Goal: Information Seeking & Learning: Learn about a topic

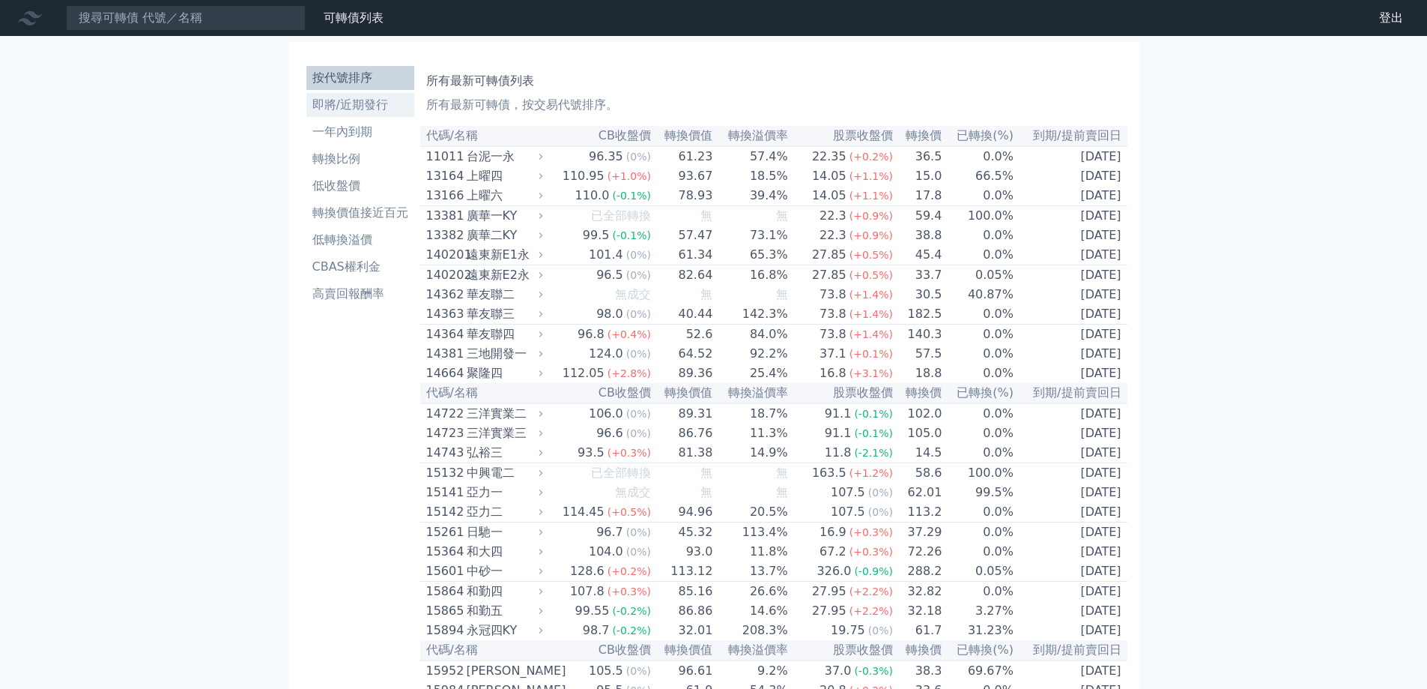
click at [353, 106] on li "即將/近期發行" at bounding box center [360, 105] width 108 height 18
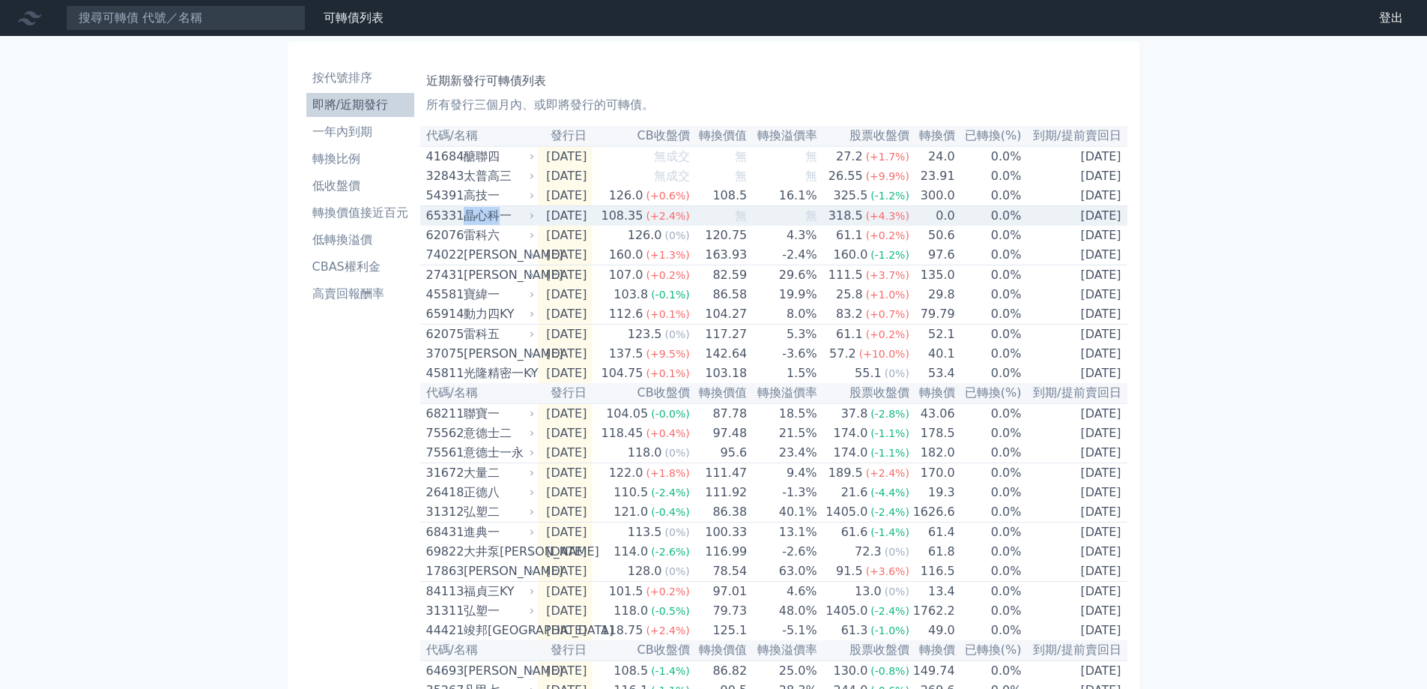
drag, startPoint x: 499, startPoint y: 223, endPoint x: 467, endPoint y: 225, distance: 32.3
click at [467, 225] on div "晶心科一" at bounding box center [498, 216] width 68 height 18
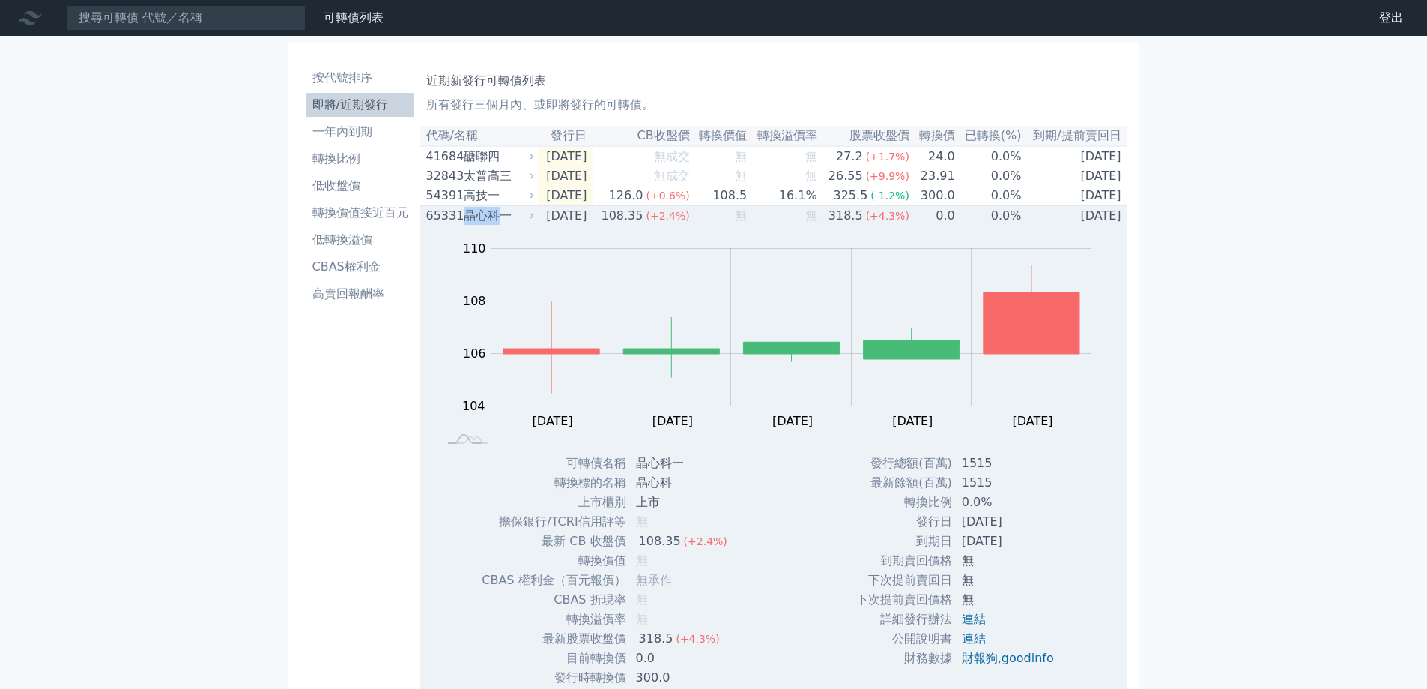
copy div "晶心科"
click at [474, 220] on div "晶心科一" at bounding box center [498, 216] width 68 height 18
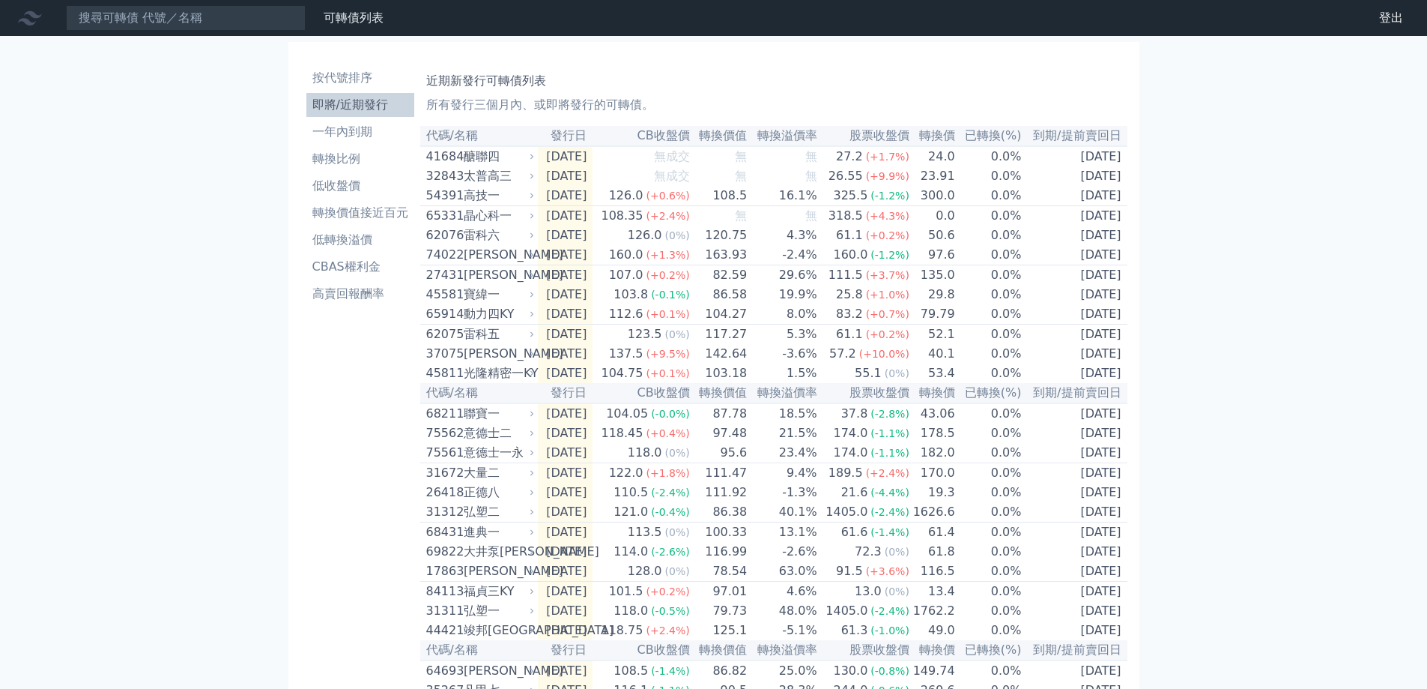
click at [1240, 342] on div "可轉債列表 財務數據 可轉債列表 財務數據 登出 登出 按代號排序 即將/近期發行 一年內到期 轉換比例 低收盤價 轉換價值接近百元 低轉換溢價" at bounding box center [713, 520] width 1427 height 1040
drag, startPoint x: 276, startPoint y: 454, endPoint x: 210, endPoint y: 409, distance: 80.4
click at [276, 454] on div "可轉債列表 財務數據 可轉債列表 財務數據 登出 登出 按代號排序 即將/近期發行 一年內到期 轉換比例 低收盤價 轉換價值接近百元 低轉換溢價" at bounding box center [713, 520] width 1427 height 1040
click at [131, 22] on input at bounding box center [186, 17] width 240 height 25
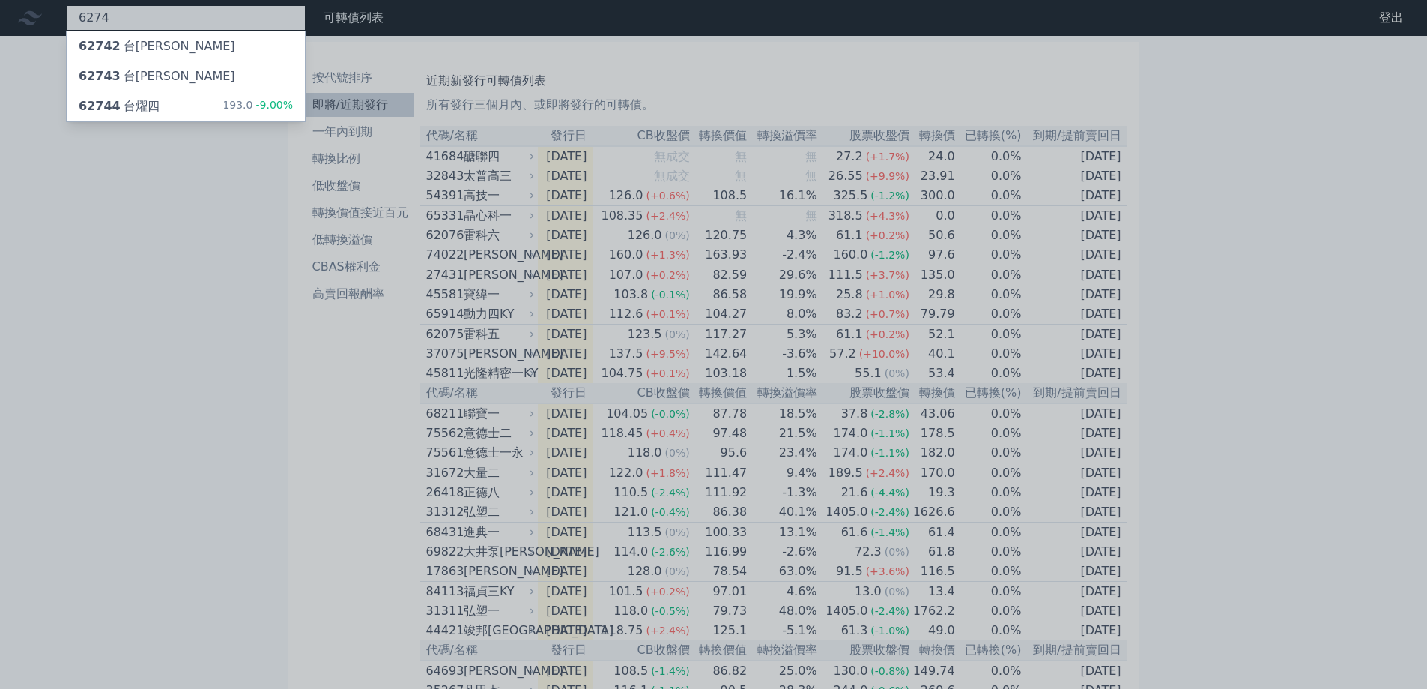
type input "6274"
click at [133, 171] on div at bounding box center [713, 344] width 1427 height 689
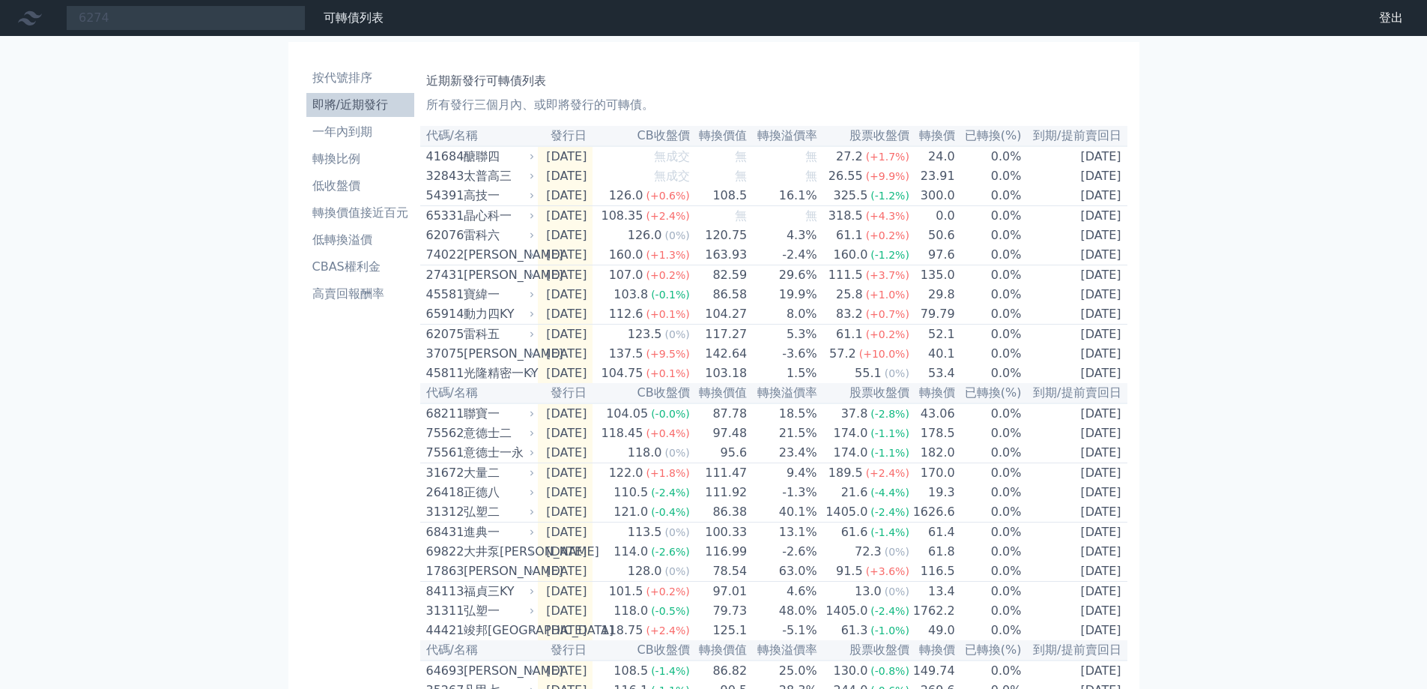
click at [264, 273] on div "6274 62742 台燿二 62743 台燿三 62744 台燿四 193.0 -9.00% 可轉債列表 財務數據 可轉債列表 財務數據 登出 登出 按代號…" at bounding box center [713, 520] width 1427 height 1040
click at [205, 20] on div "6274 62742 台燿二 62743 台燿三 62744 台燿四 193.0 -9.00%" at bounding box center [186, 17] width 240 height 25
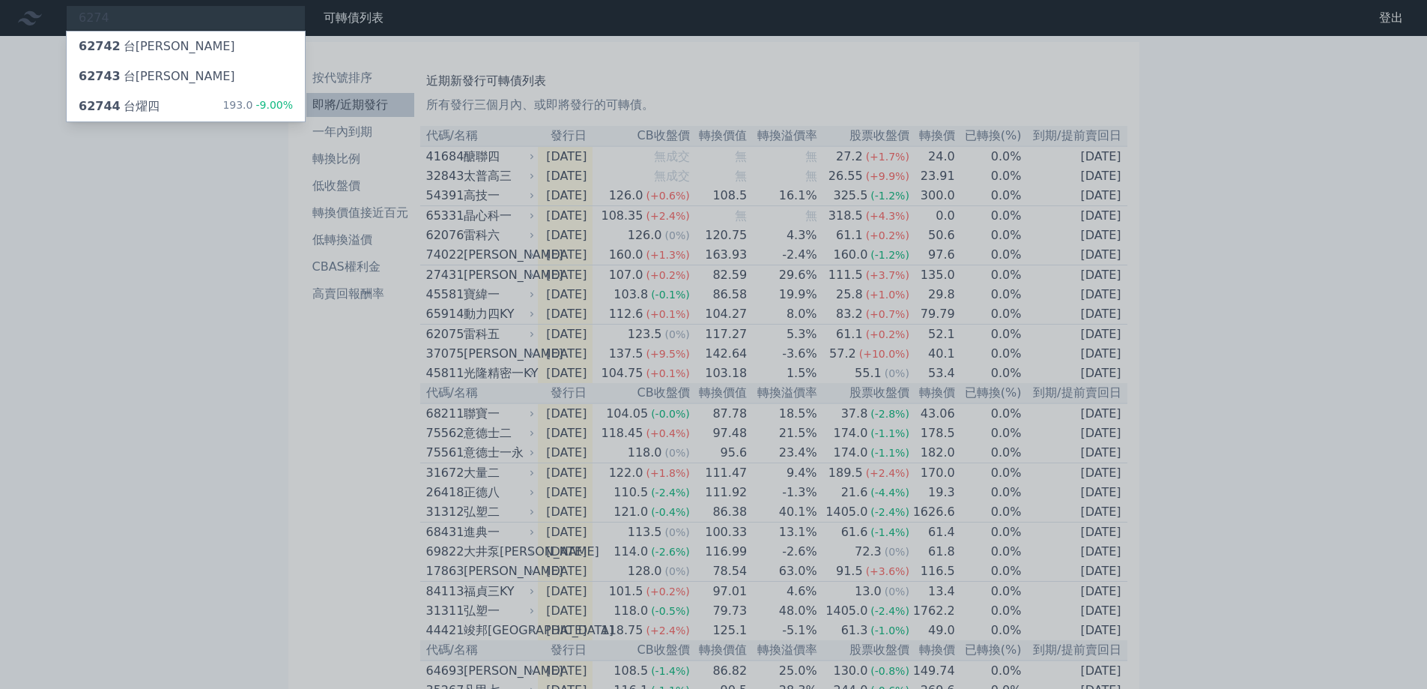
drag, startPoint x: 146, startPoint y: 302, endPoint x: 166, endPoint y: 291, distance: 22.1
click at [146, 302] on div at bounding box center [713, 344] width 1427 height 689
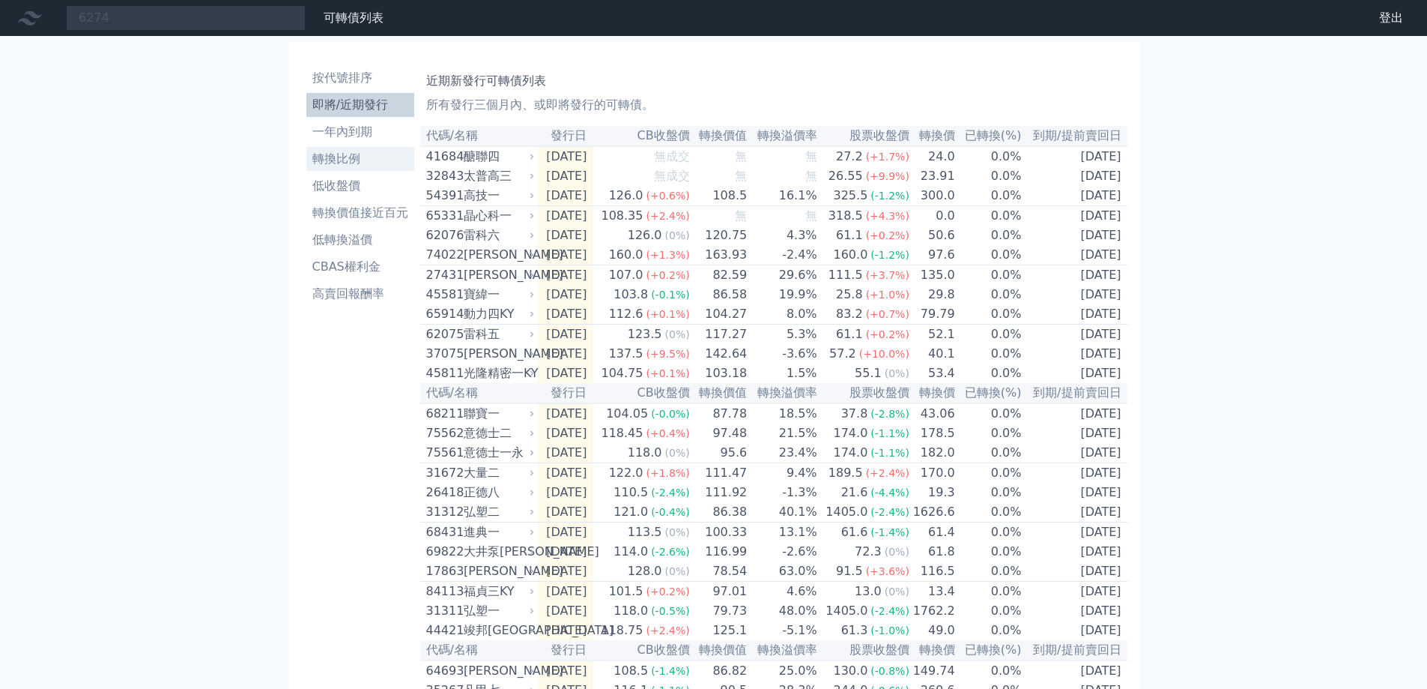
click at [352, 160] on li "轉換比例" at bounding box center [360, 159] width 108 height 18
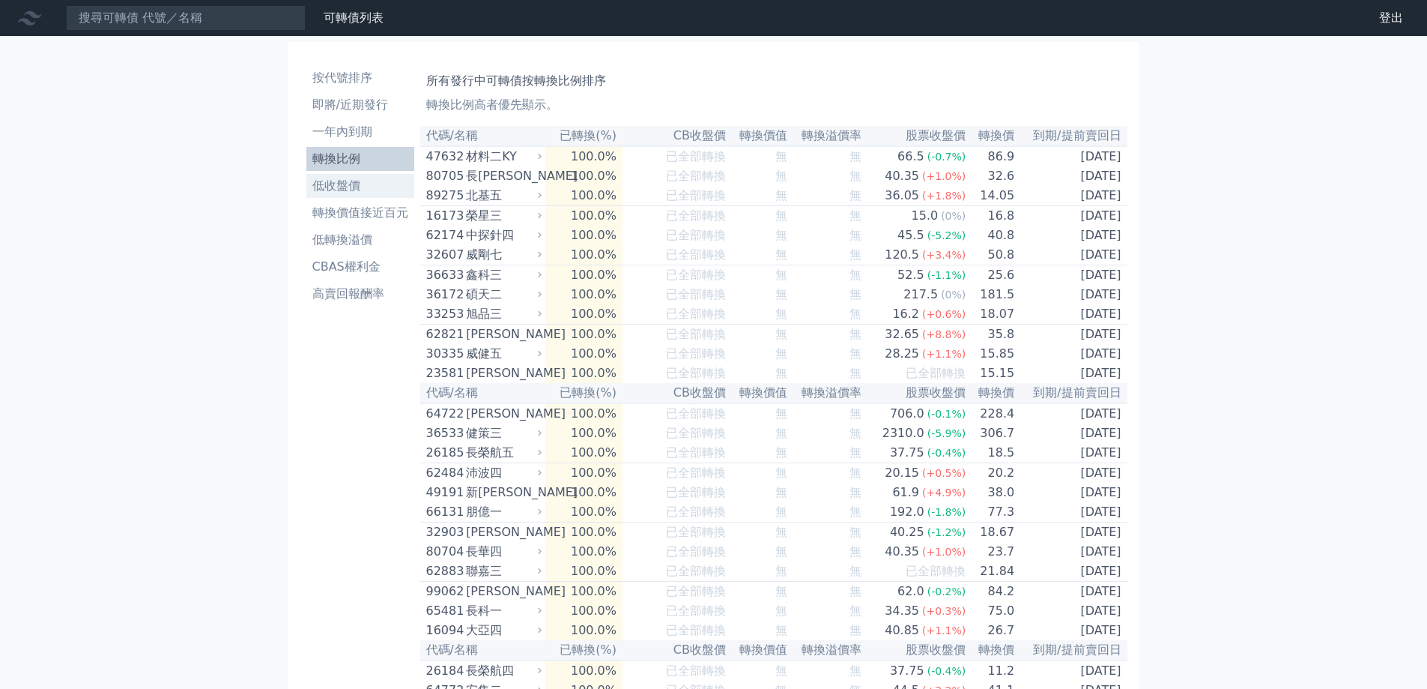
click at [360, 193] on li "低收盤價" at bounding box center [360, 186] width 108 height 18
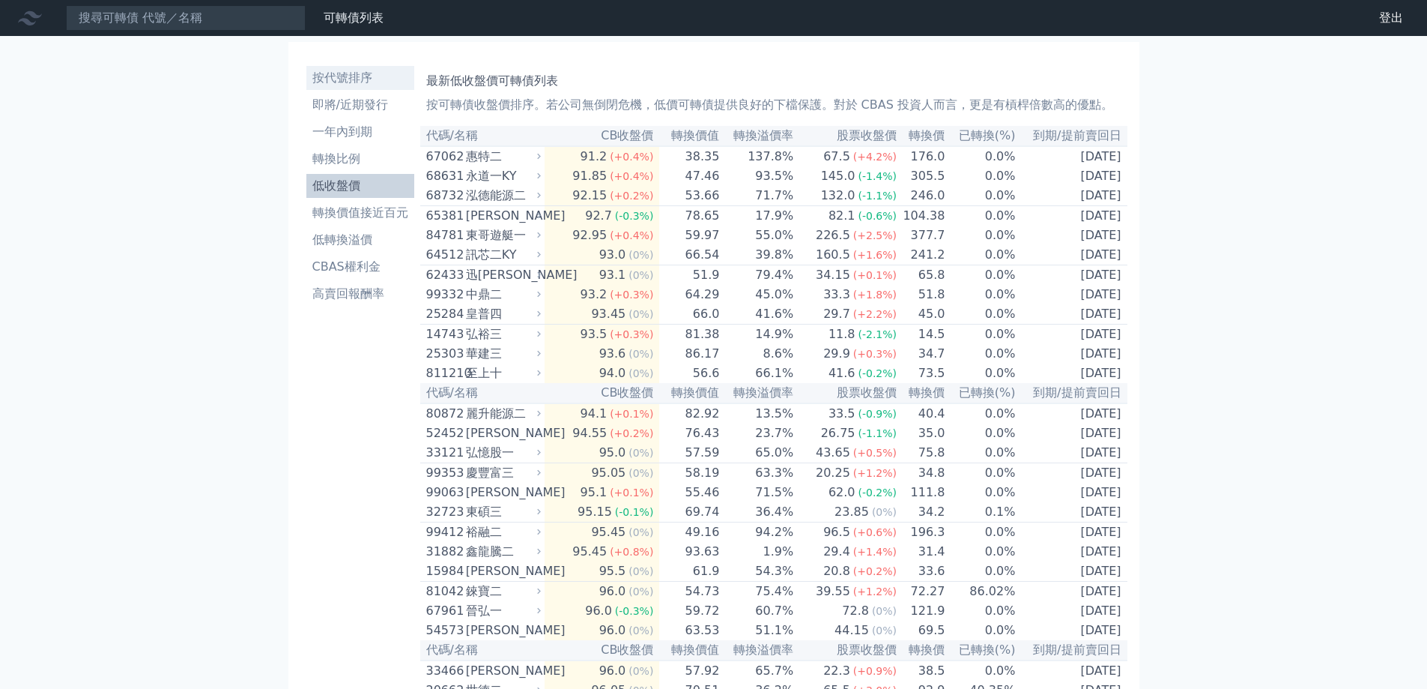
click at [355, 75] on li "按代號排序" at bounding box center [360, 78] width 108 height 18
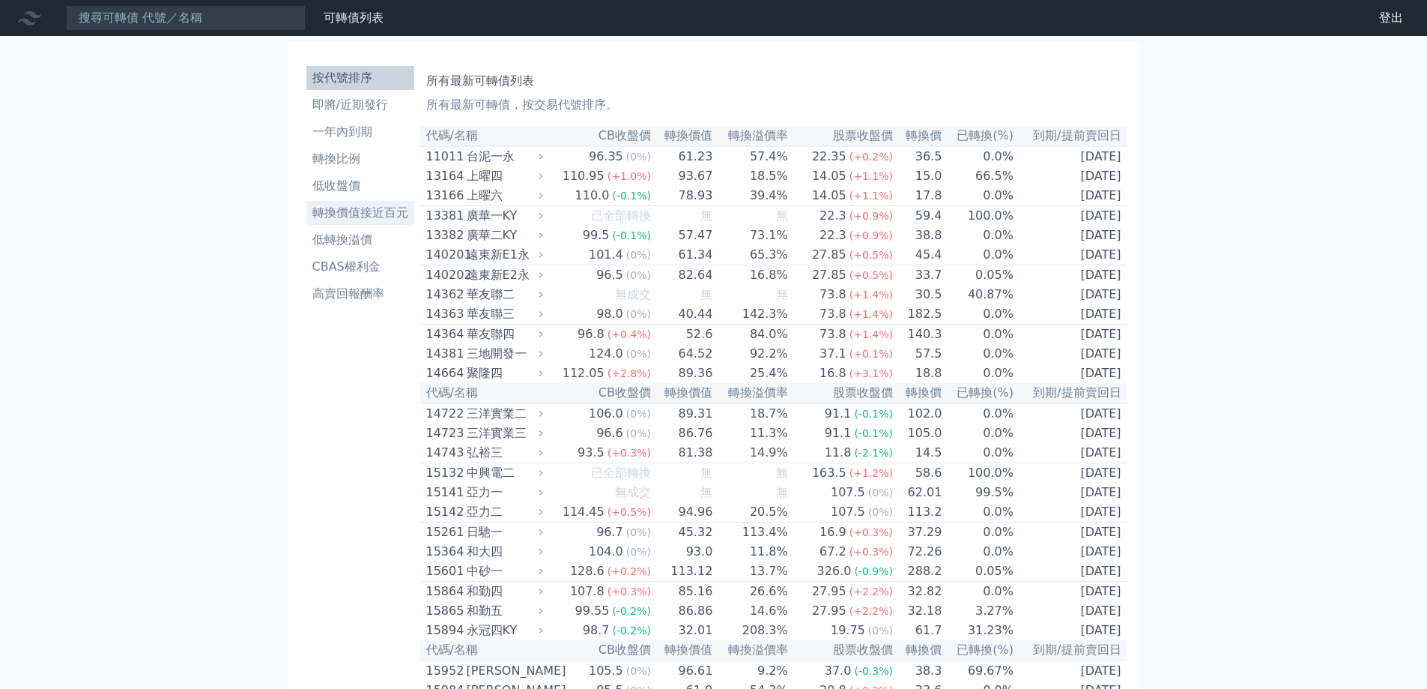
click at [381, 214] on li "轉換價值接近百元" at bounding box center [360, 213] width 108 height 18
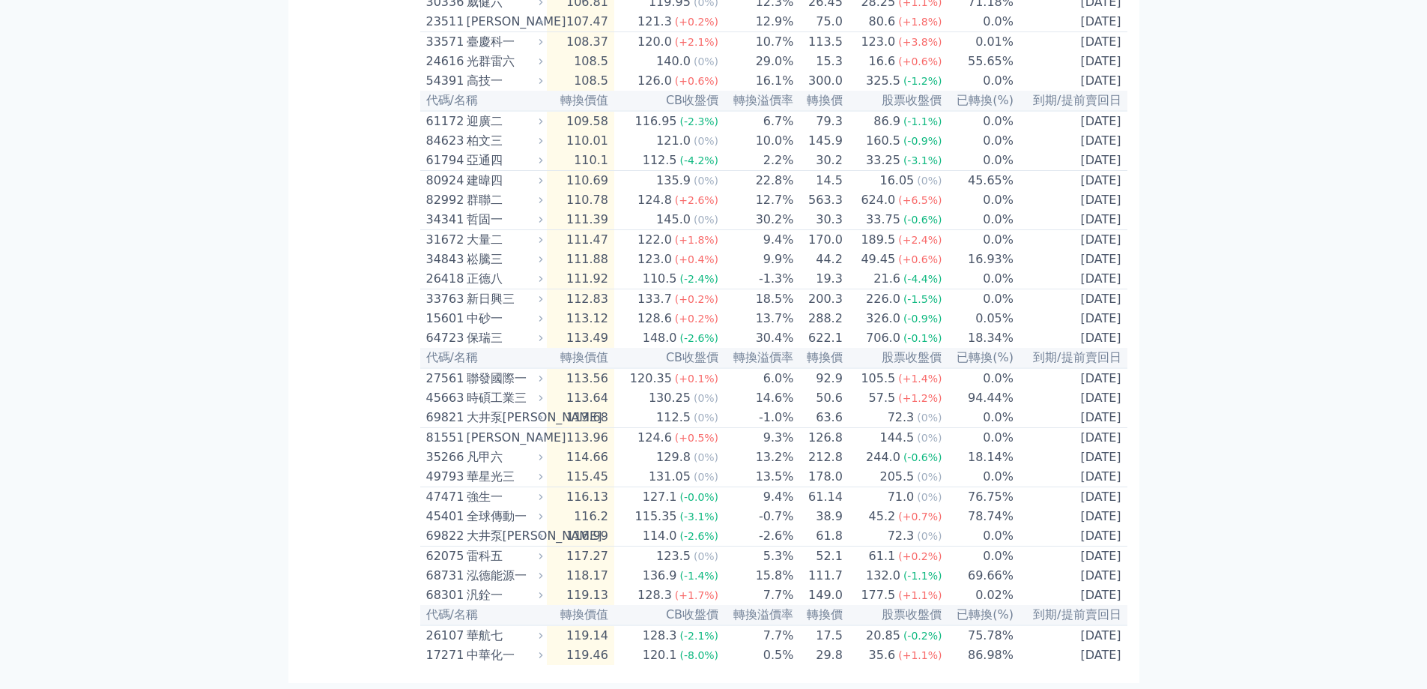
scroll to position [2843, 0]
